Goal: Information Seeking & Learning: Find specific fact

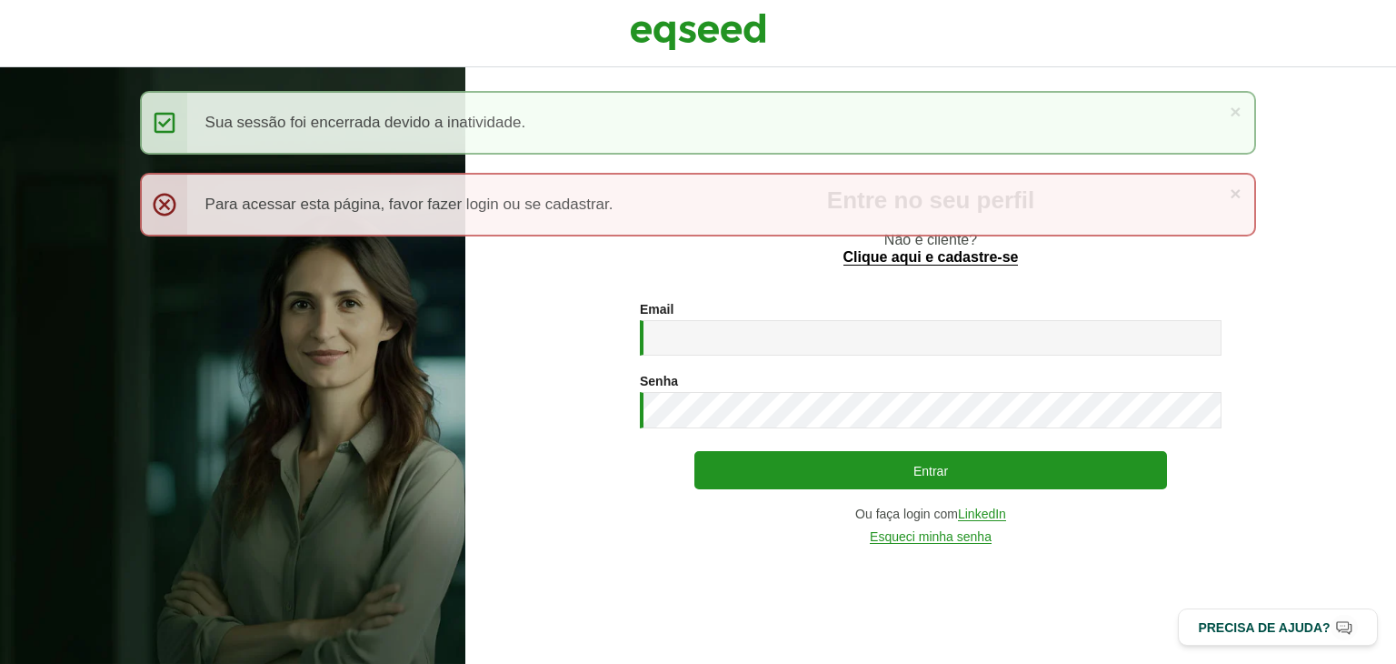
type input "**********"
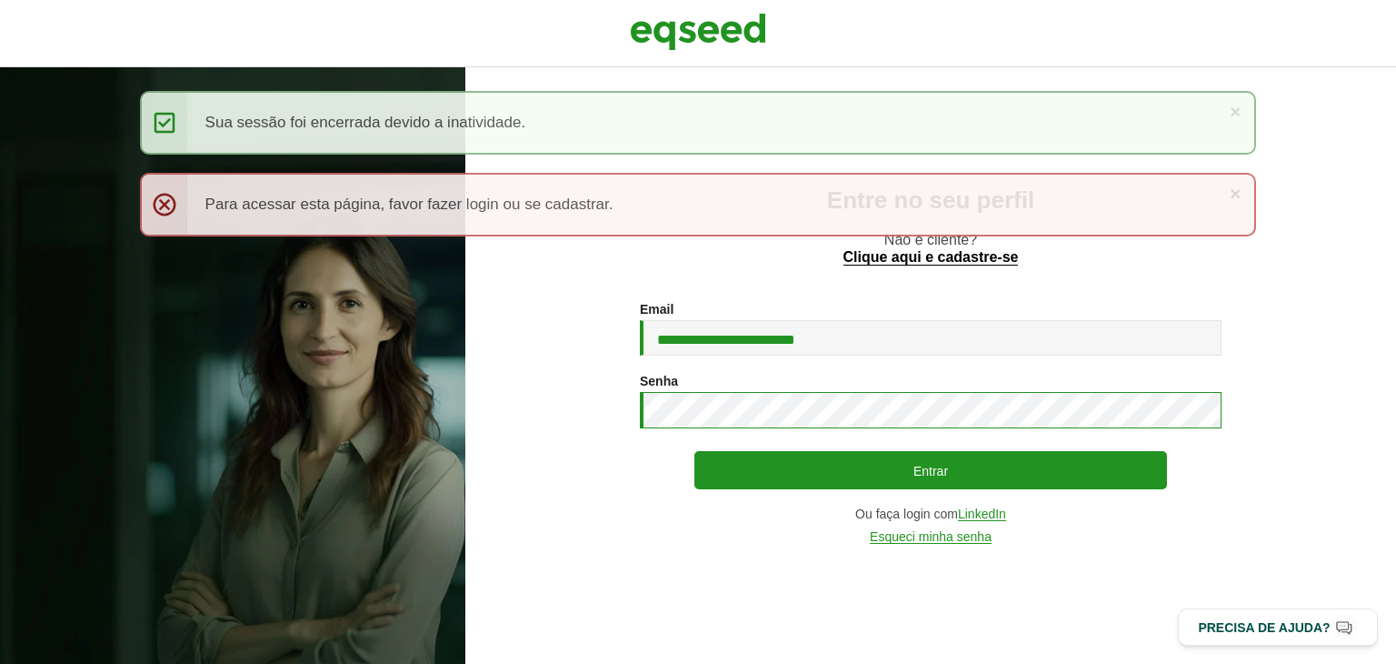
click at [694, 451] on button "Entrar" at bounding box center [930, 470] width 473 height 38
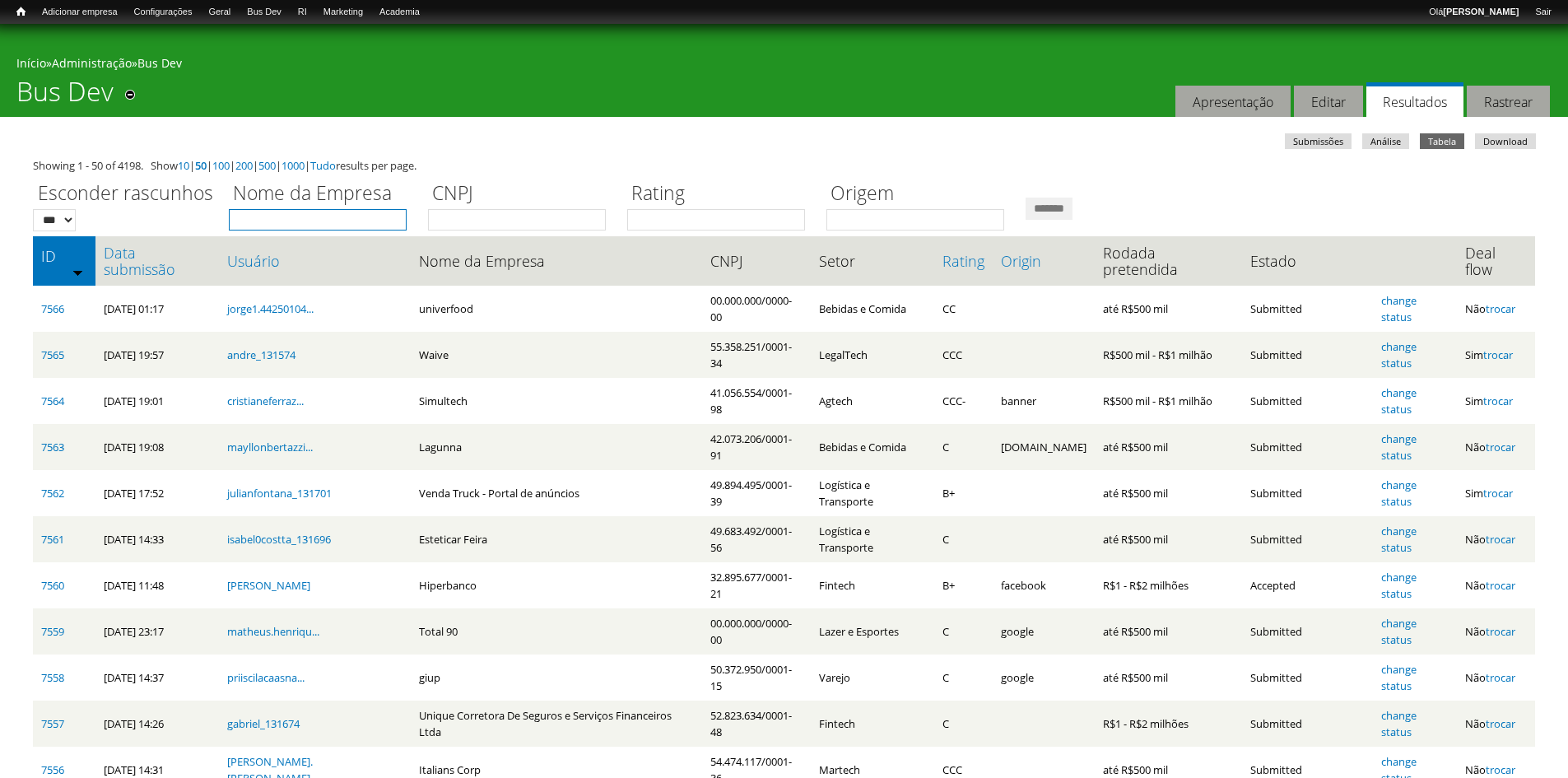
click at [398, 213] on input "Nome da Empresa" at bounding box center [318, 220] width 177 height 22
type input "****"
click at [1026, 197] on input "*******" at bounding box center [1049, 208] width 47 height 23
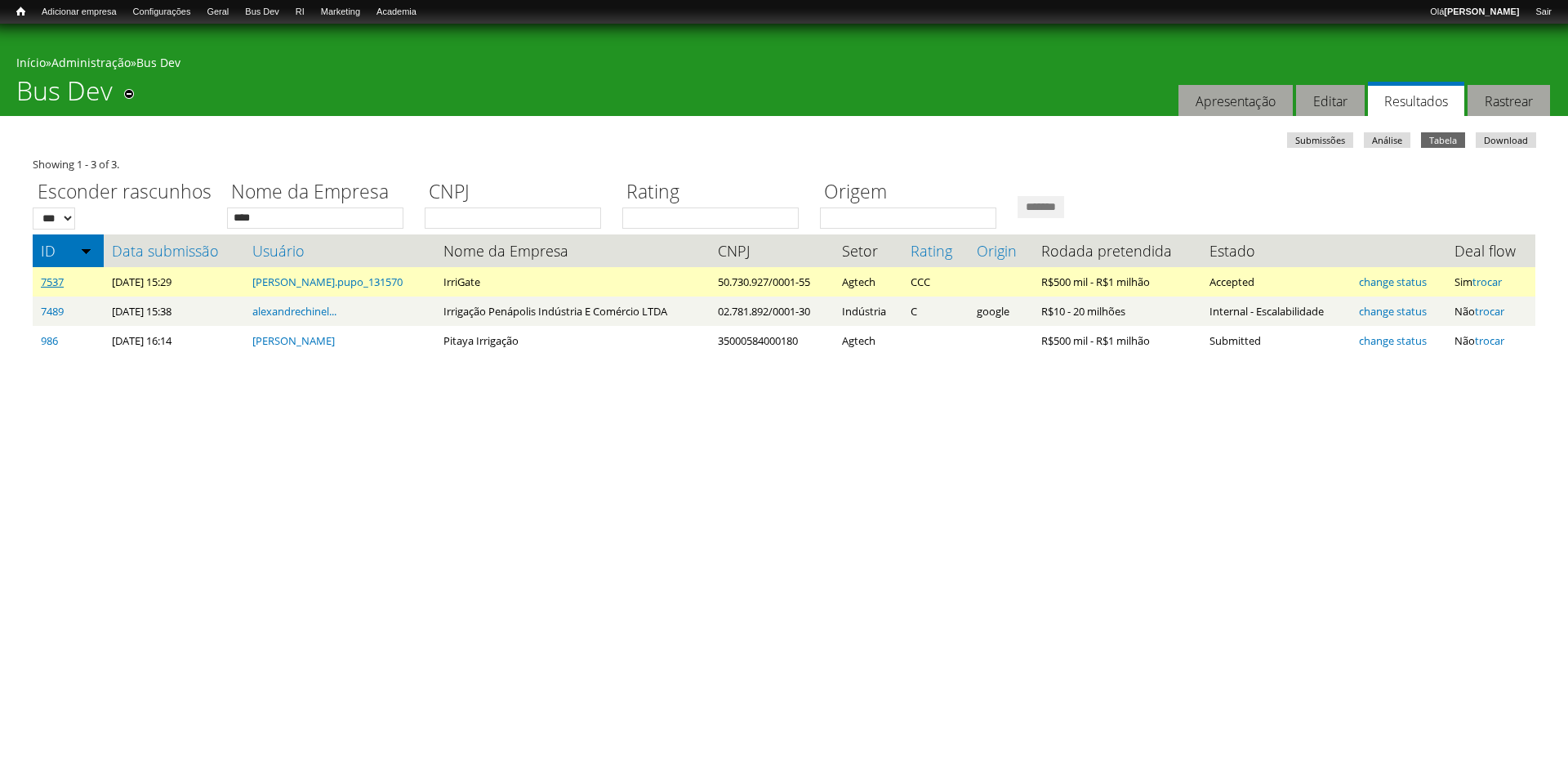
click at [49, 280] on link "7537" at bounding box center [51, 281] width 22 height 14
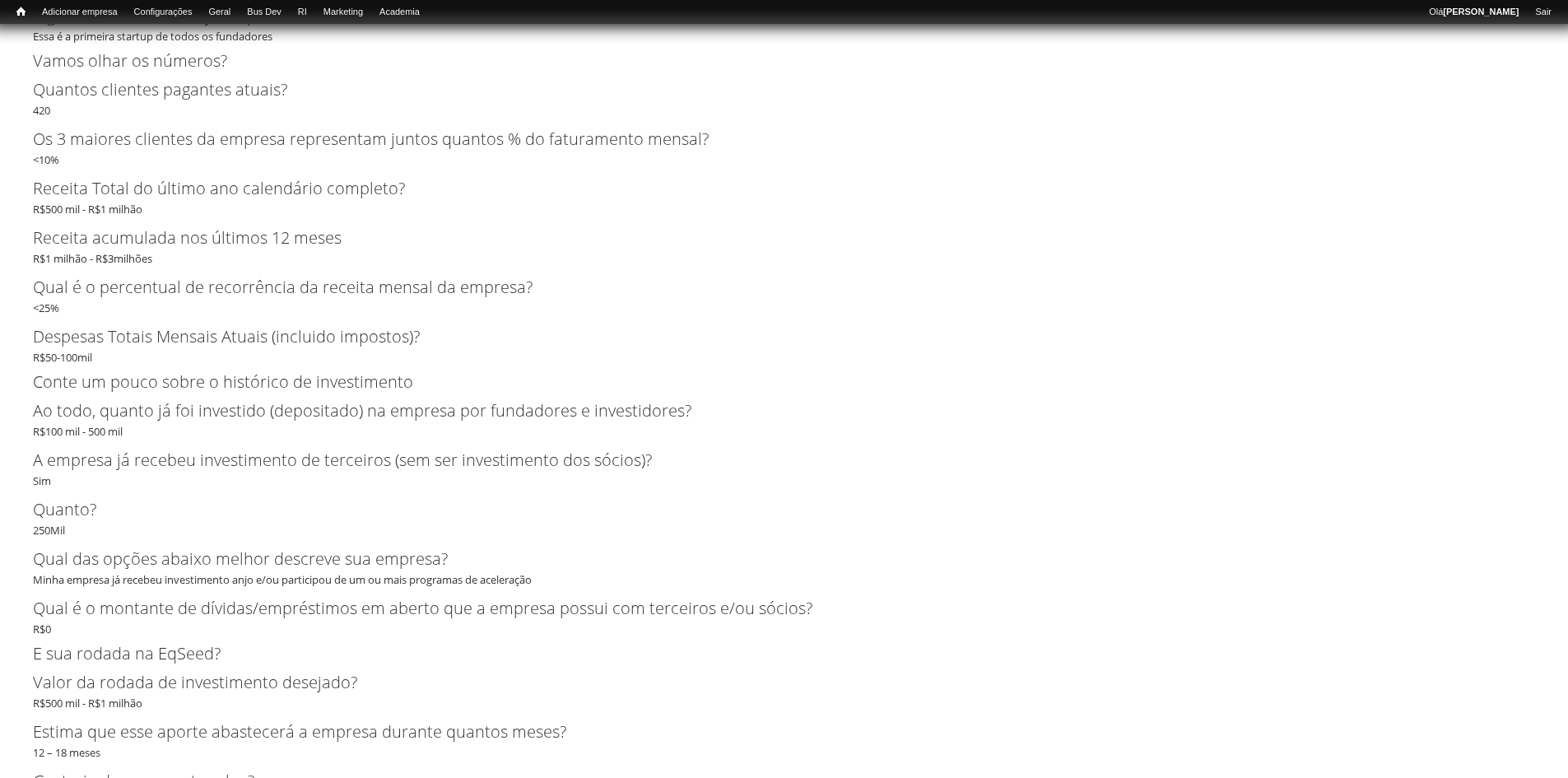
scroll to position [3810, 0]
click at [93, 217] on div "Receita Total do último ano calendário completo? R$500 mil - R$1 milhão" at bounding box center [783, 197] width 1502 height 41
click at [97, 208] on div "Receita Total do último ano calendário completo? R$500 mil - R$1 milhão" at bounding box center [783, 197] width 1502 height 41
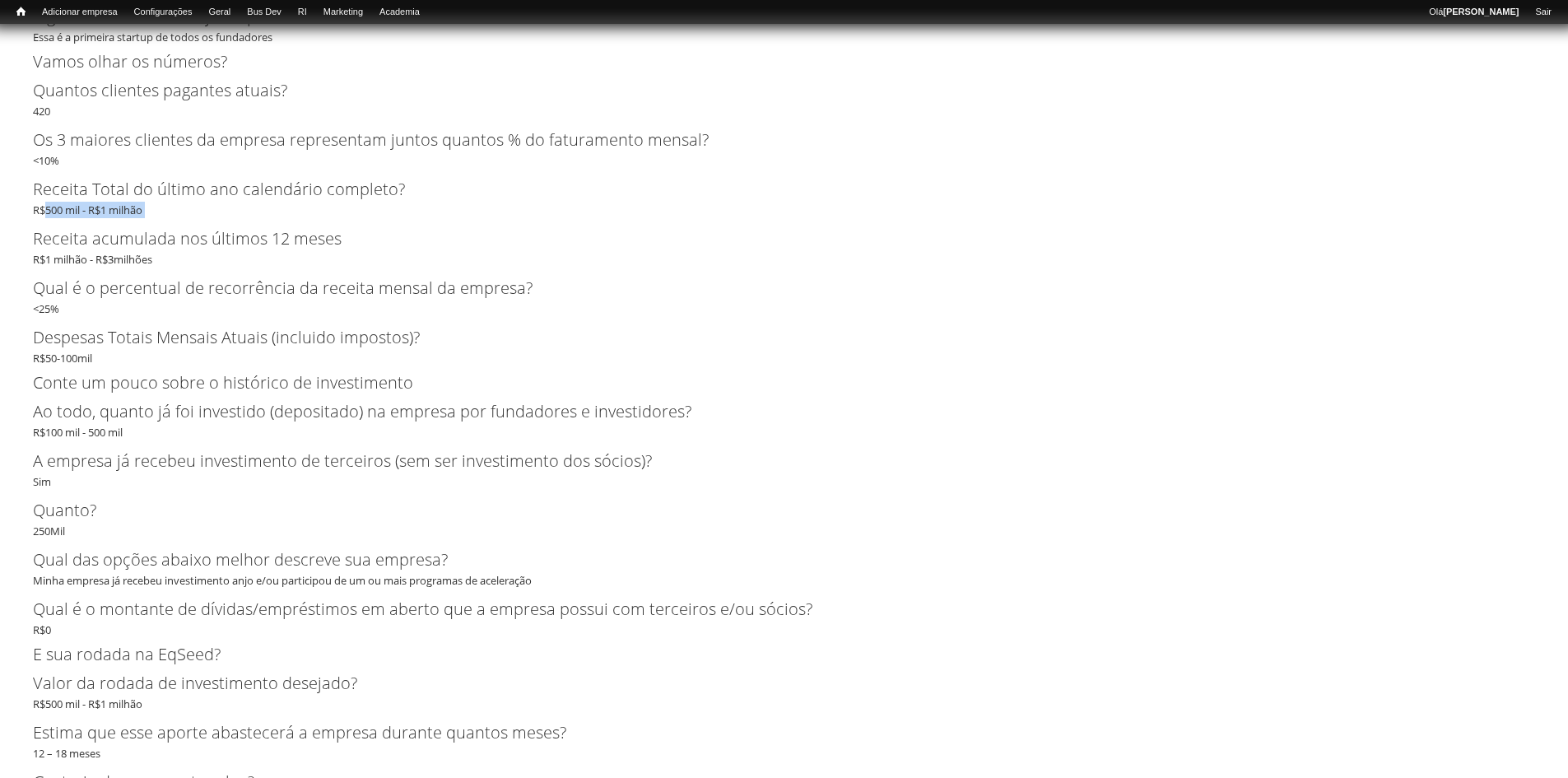
click at [97, 208] on div "Receita Total do último ano calendário completo? R$500 mil - R$1 milhão" at bounding box center [783, 197] width 1502 height 41
click at [99, 257] on div "Receita acumulada nos últimos 12 meses R$1 milhão - R$3milhões" at bounding box center [783, 246] width 1502 height 41
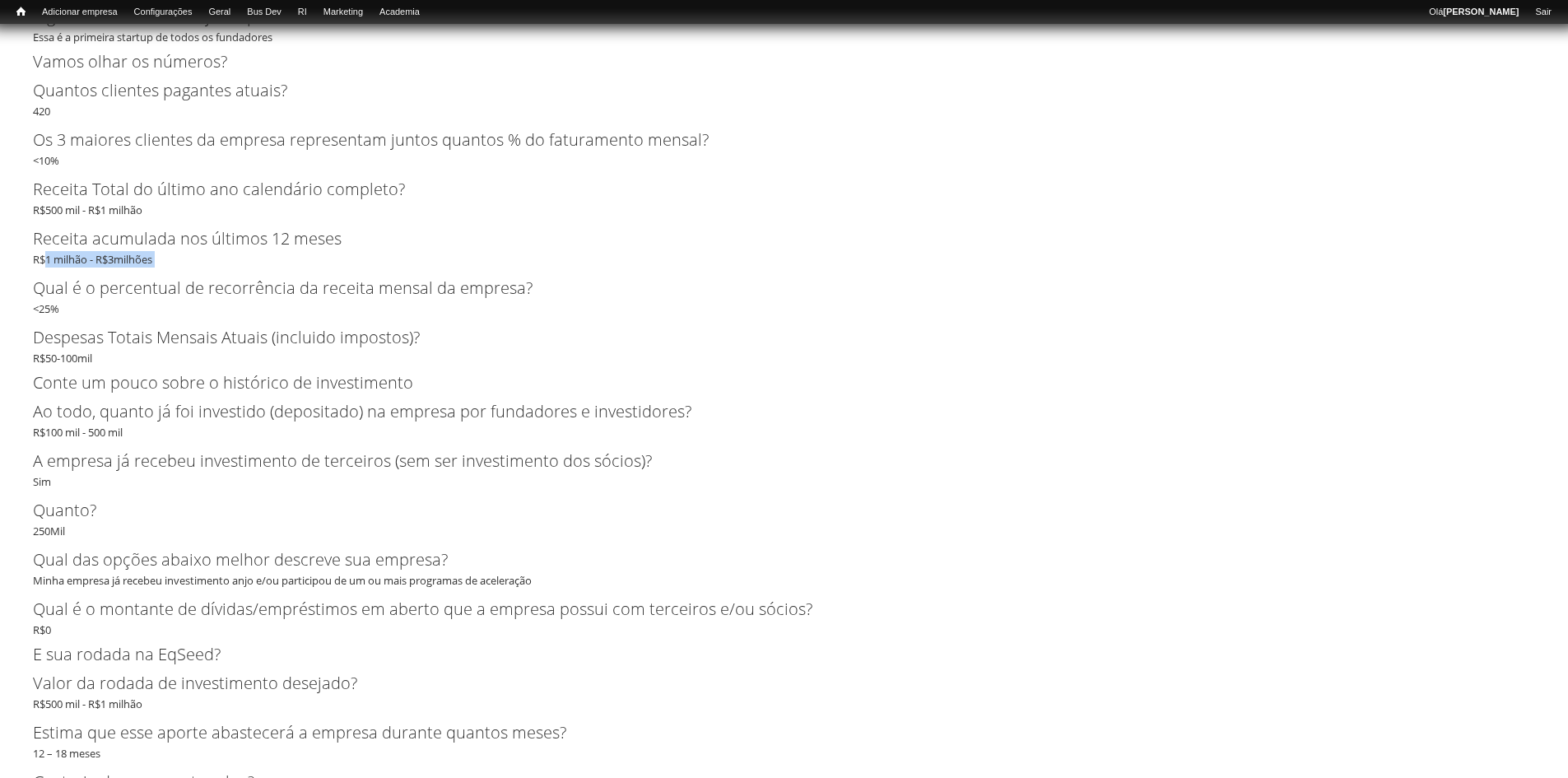
click at [99, 257] on div "Receita acumulada nos últimos 12 meses R$1 milhão - R$3milhões" at bounding box center [783, 246] width 1502 height 41
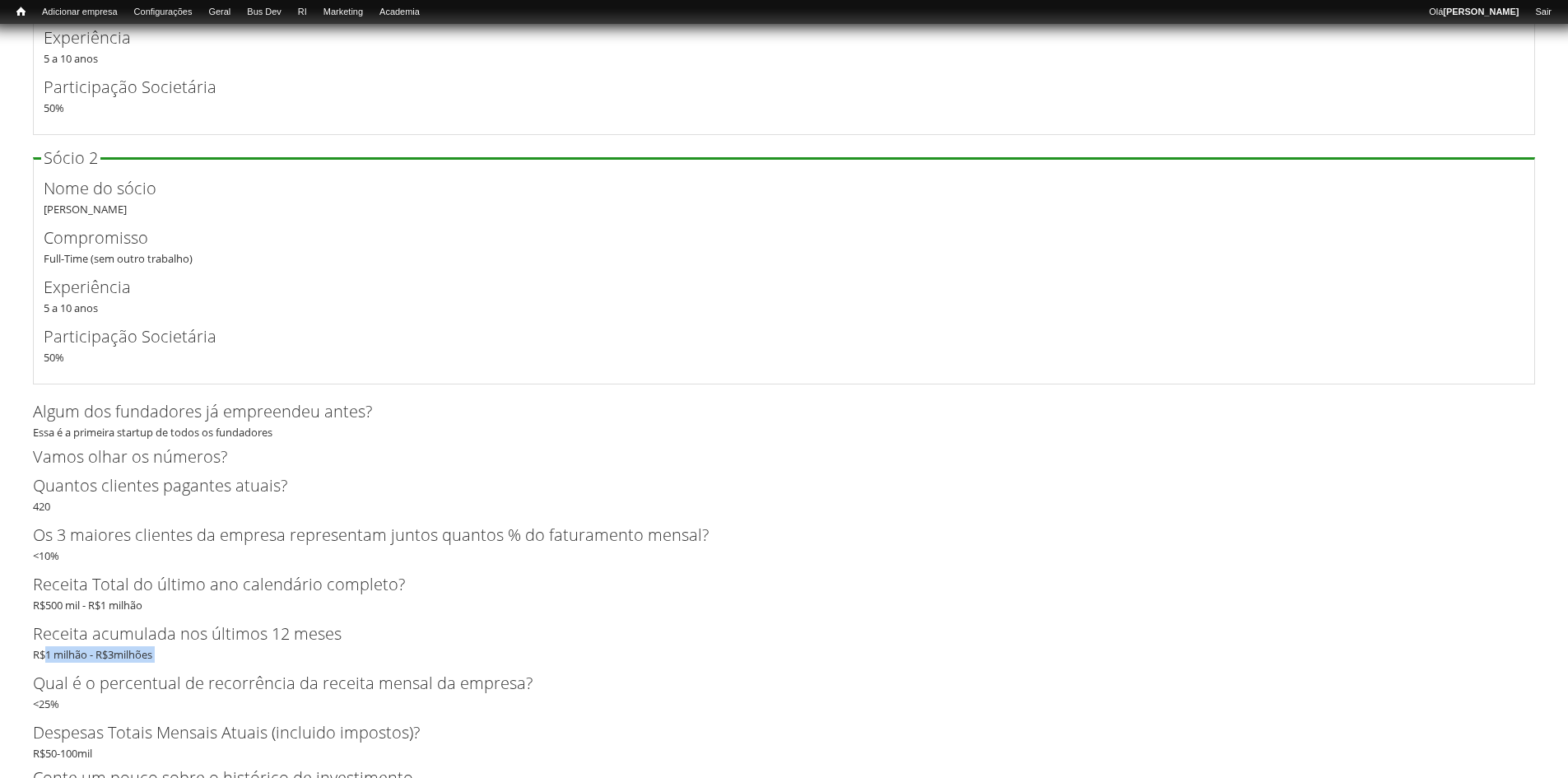
scroll to position [3645, 0]
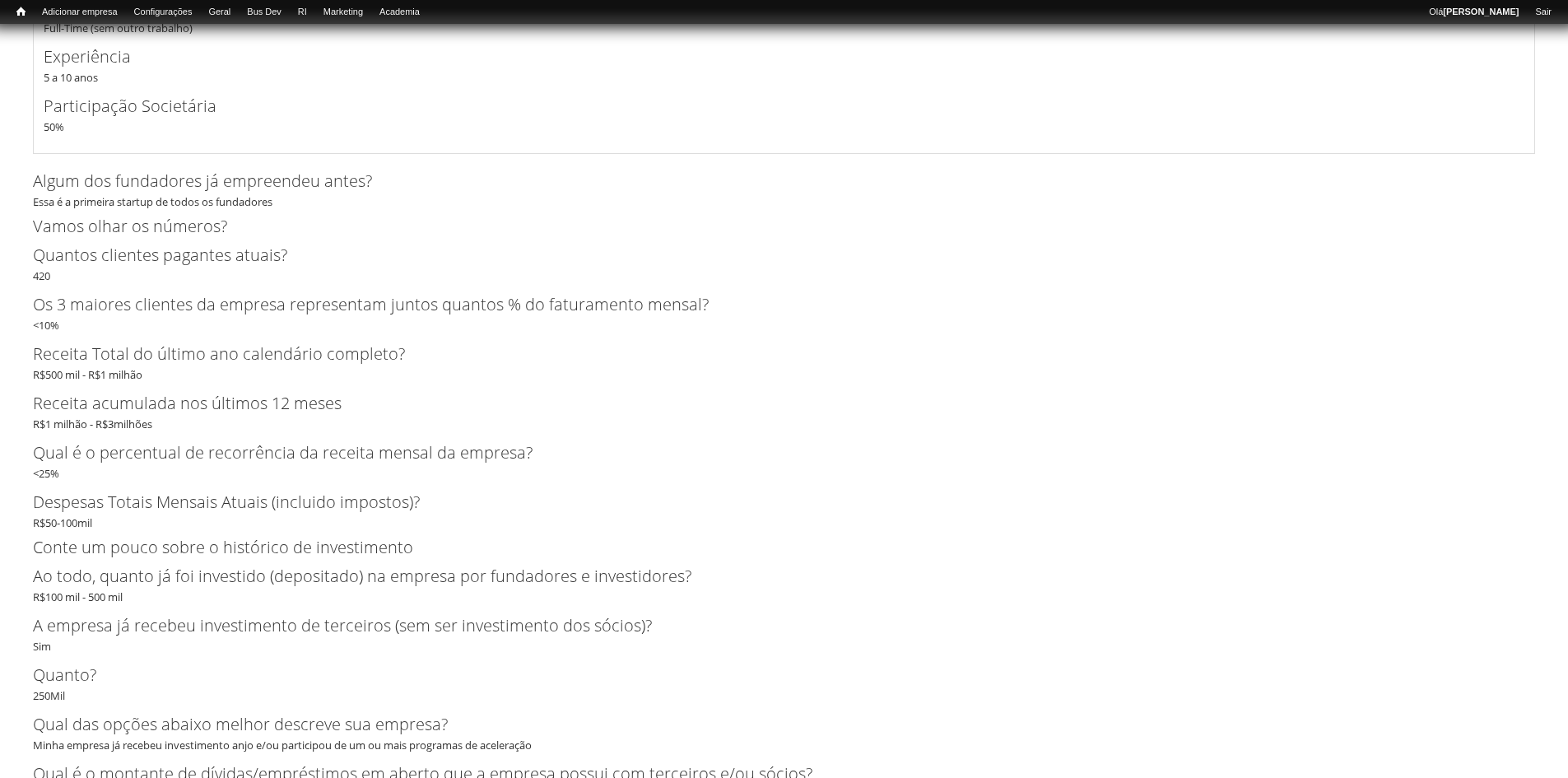
click at [170, 328] on div "Os 3 maiores clientes da empresa representam juntos quantos % do faturamento me…" at bounding box center [783, 312] width 1502 height 41
click at [40, 281] on div "Quantos clientes pagantes atuais? 420" at bounding box center [783, 263] width 1502 height 41
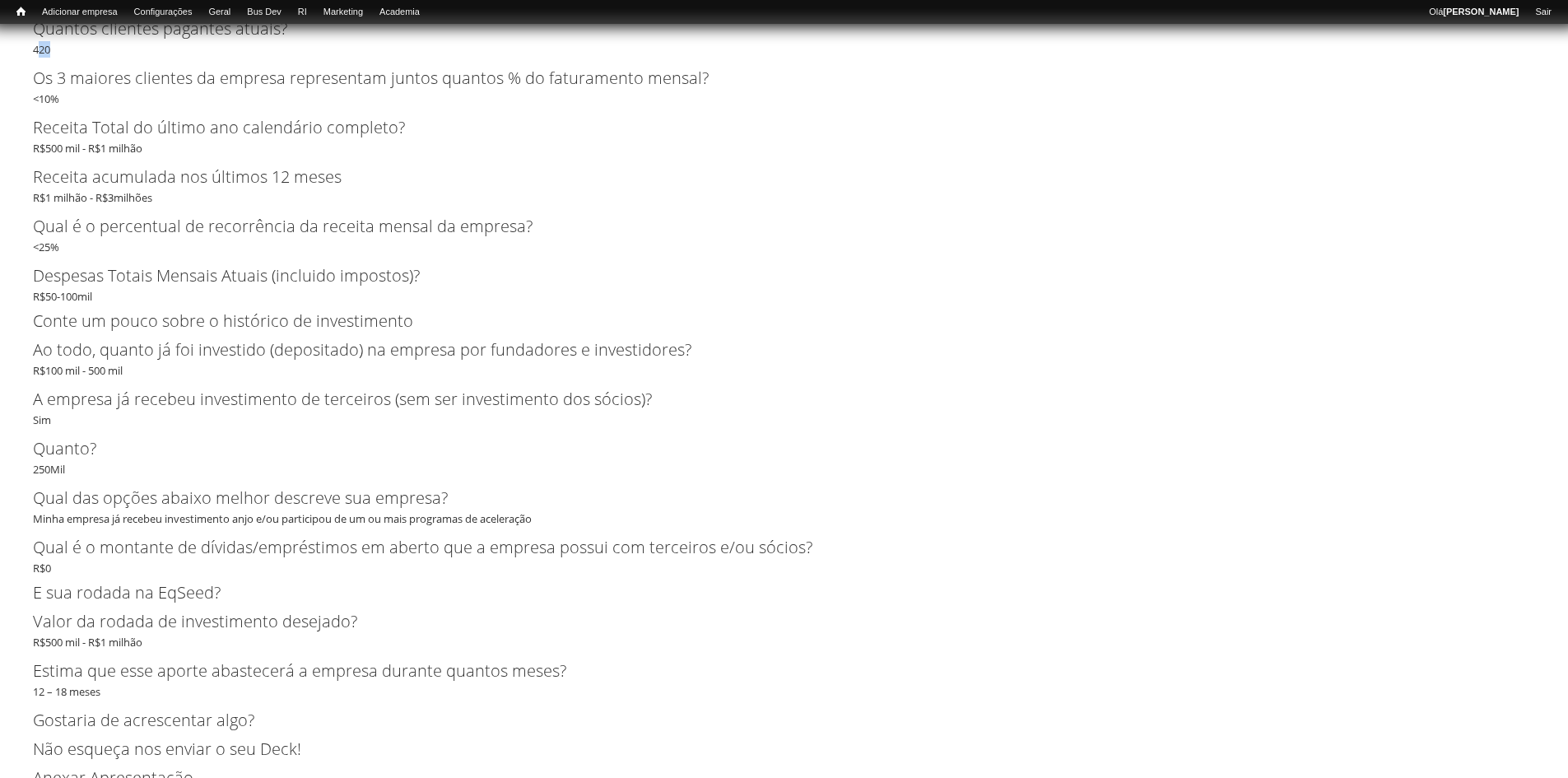
scroll to position [4139, 0]
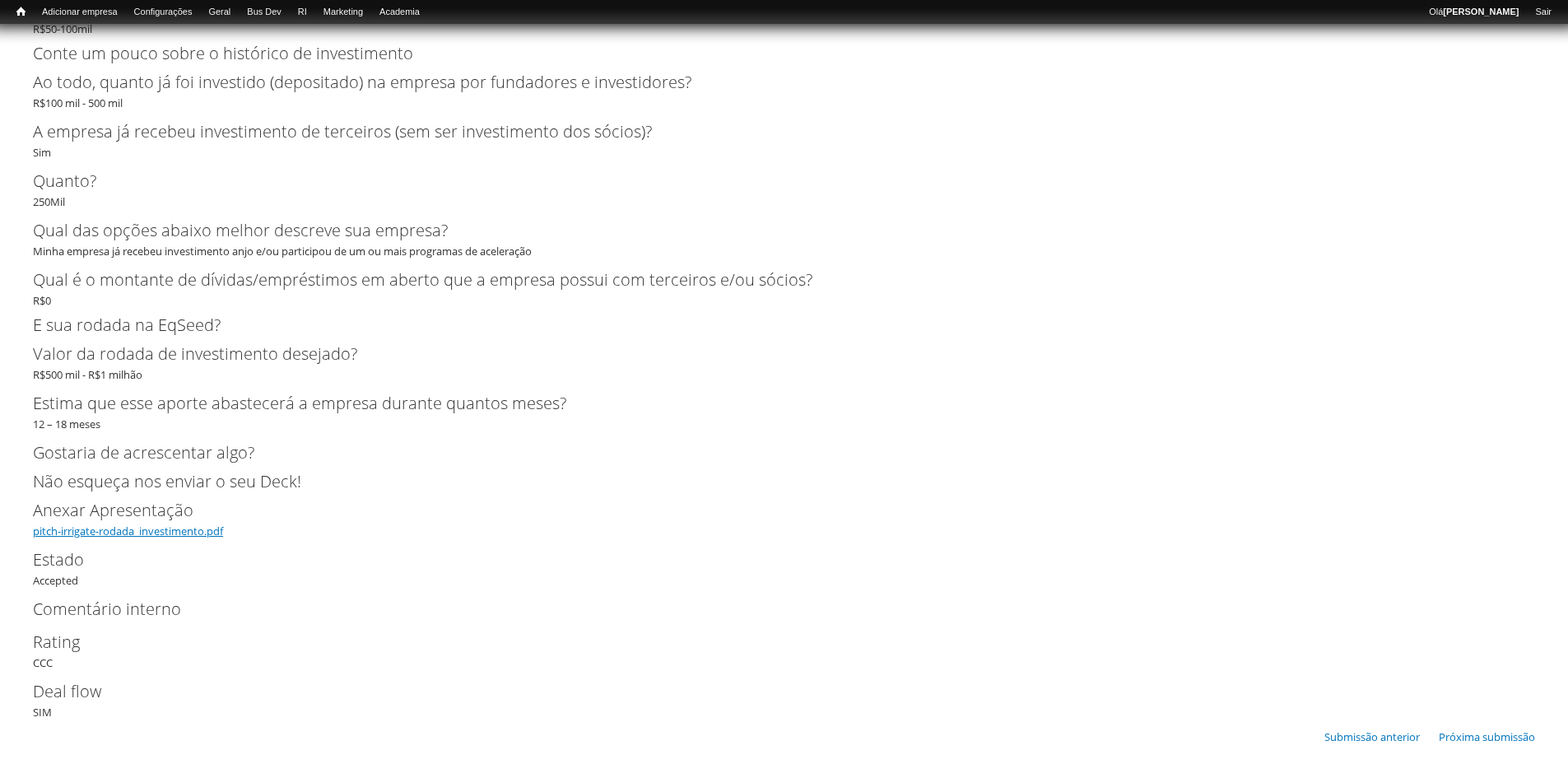
drag, startPoint x: 140, startPoint y: 533, endPoint x: 153, endPoint y: 530, distance: 13.3
